Goal: Task Accomplishment & Management: Manage account settings

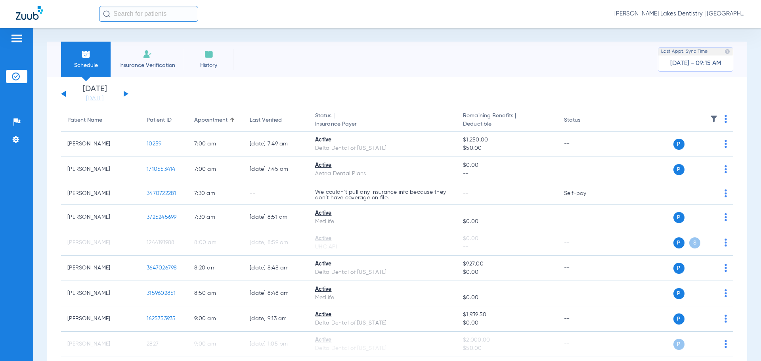
click at [12, 40] on img at bounding box center [16, 39] width 13 height 10
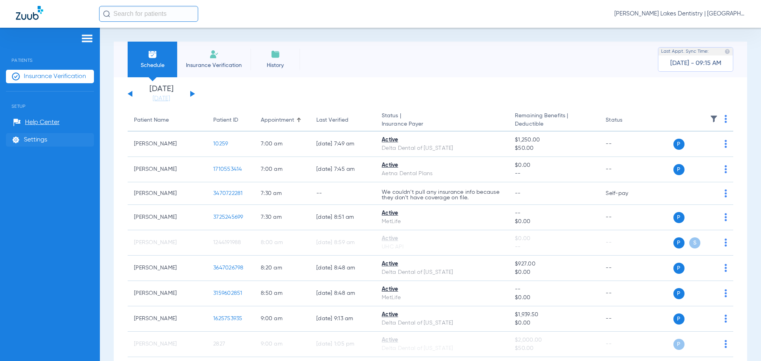
click at [31, 141] on span "Settings" at bounding box center [35, 140] width 23 height 8
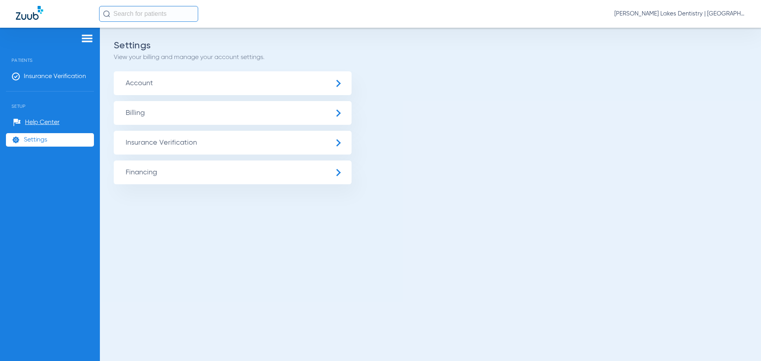
click at [223, 146] on span "Insurance Verification" at bounding box center [233, 143] width 238 height 24
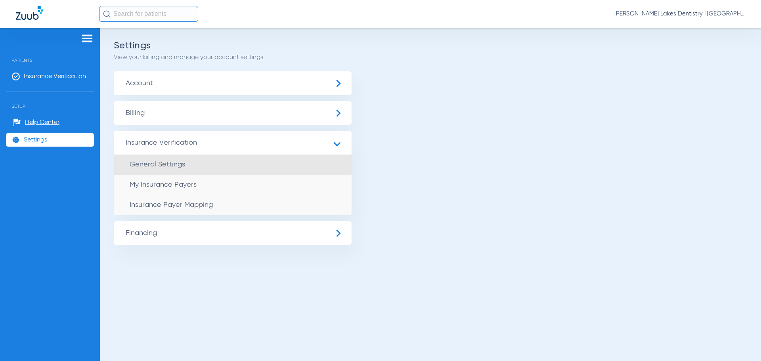
click at [165, 164] on span "General Settings" at bounding box center [157, 164] width 55 height 7
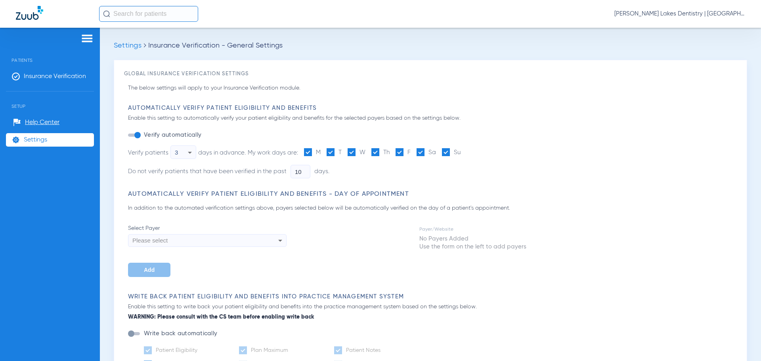
type input "5"
type input "1"
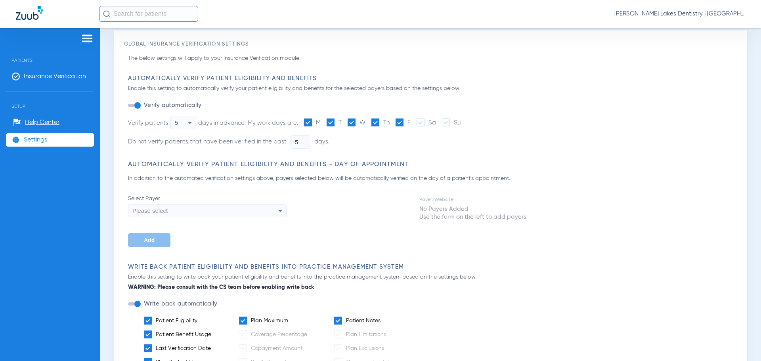
scroll to position [21, 0]
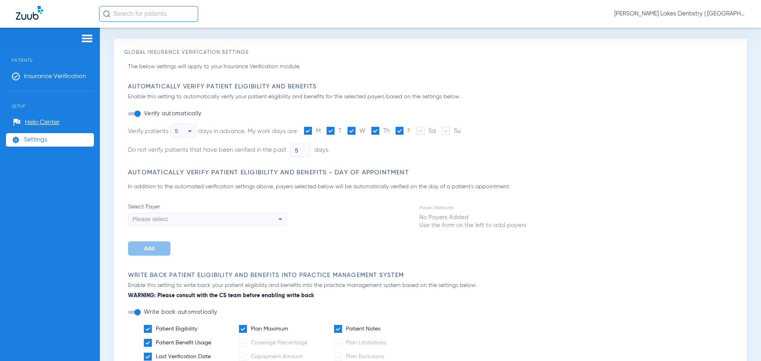
click at [194, 130] on icon at bounding box center [190, 131] width 10 height 10
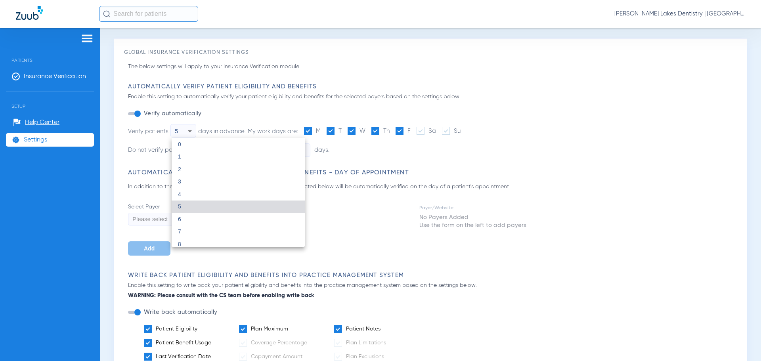
click at [194, 130] on div at bounding box center [380, 180] width 761 height 361
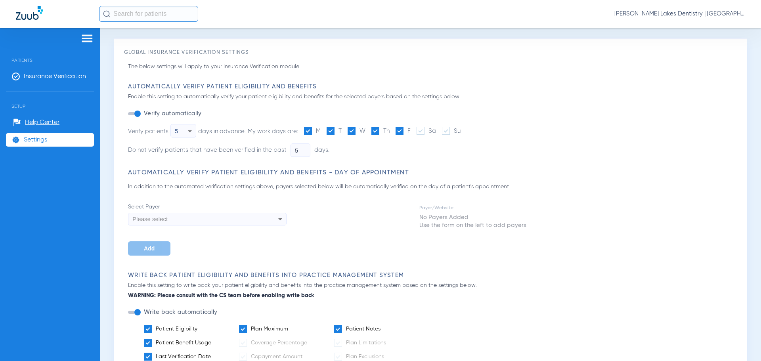
click at [244, 166] on div "Automatically Verify Patient Eligibility and Benefits Enable this setting to au…" at bounding box center [432, 126] width 609 height 86
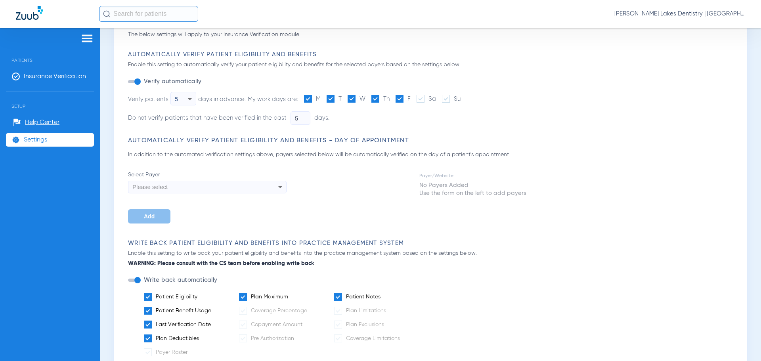
scroll to position [0, 0]
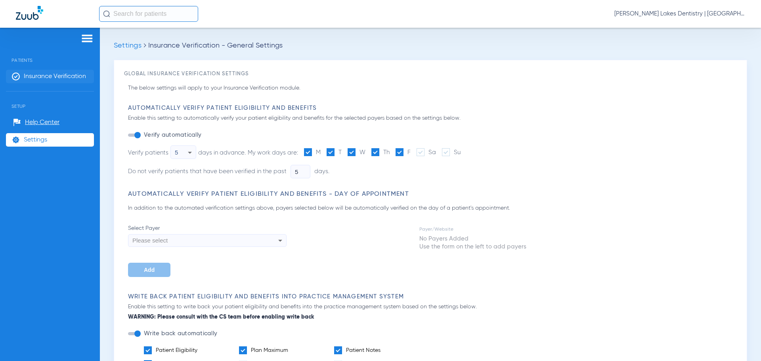
click at [58, 78] on span "Insurance Verification" at bounding box center [55, 77] width 62 height 8
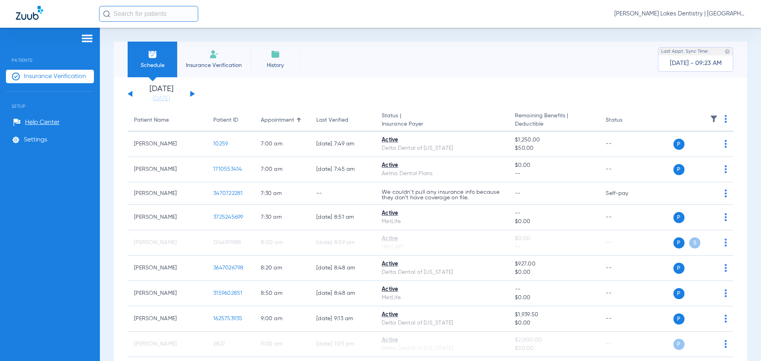
click at [224, 62] on span "Insurance Verification" at bounding box center [213, 65] width 61 height 8
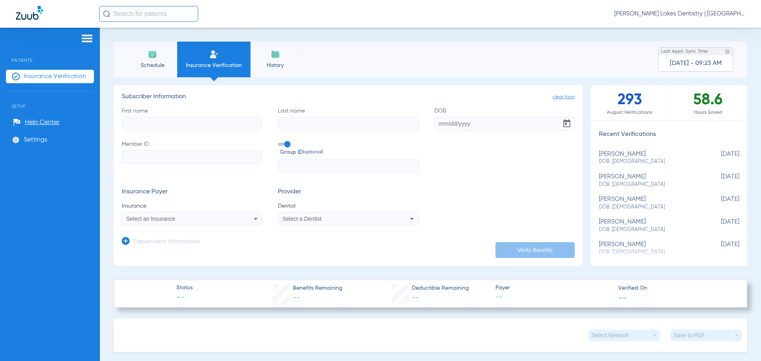
click at [269, 60] on li "History" at bounding box center [275, 60] width 50 height 36
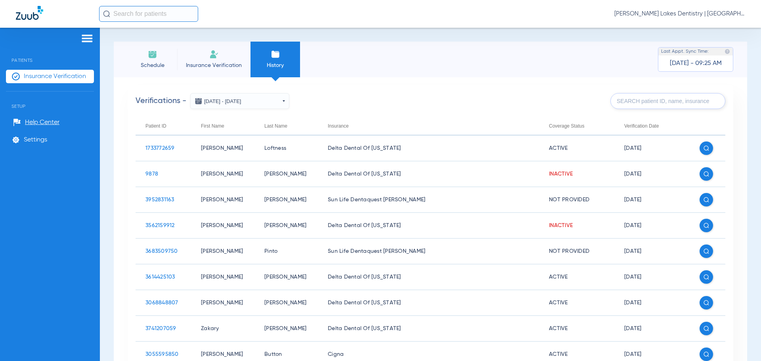
click at [220, 60] on li "Insurance Verification" at bounding box center [213, 60] width 73 height 36
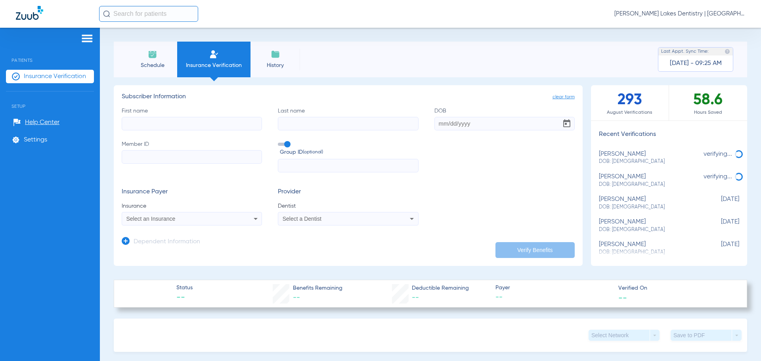
click at [162, 61] on span "Schedule" at bounding box center [153, 65] width 38 height 8
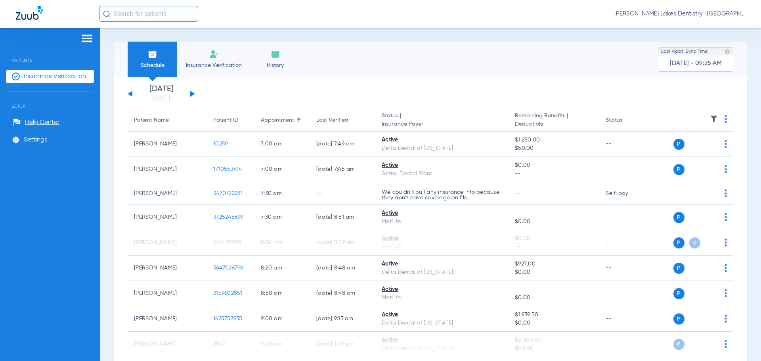
click at [192, 93] on button at bounding box center [192, 94] width 5 height 6
